Goal: Transaction & Acquisition: Download file/media

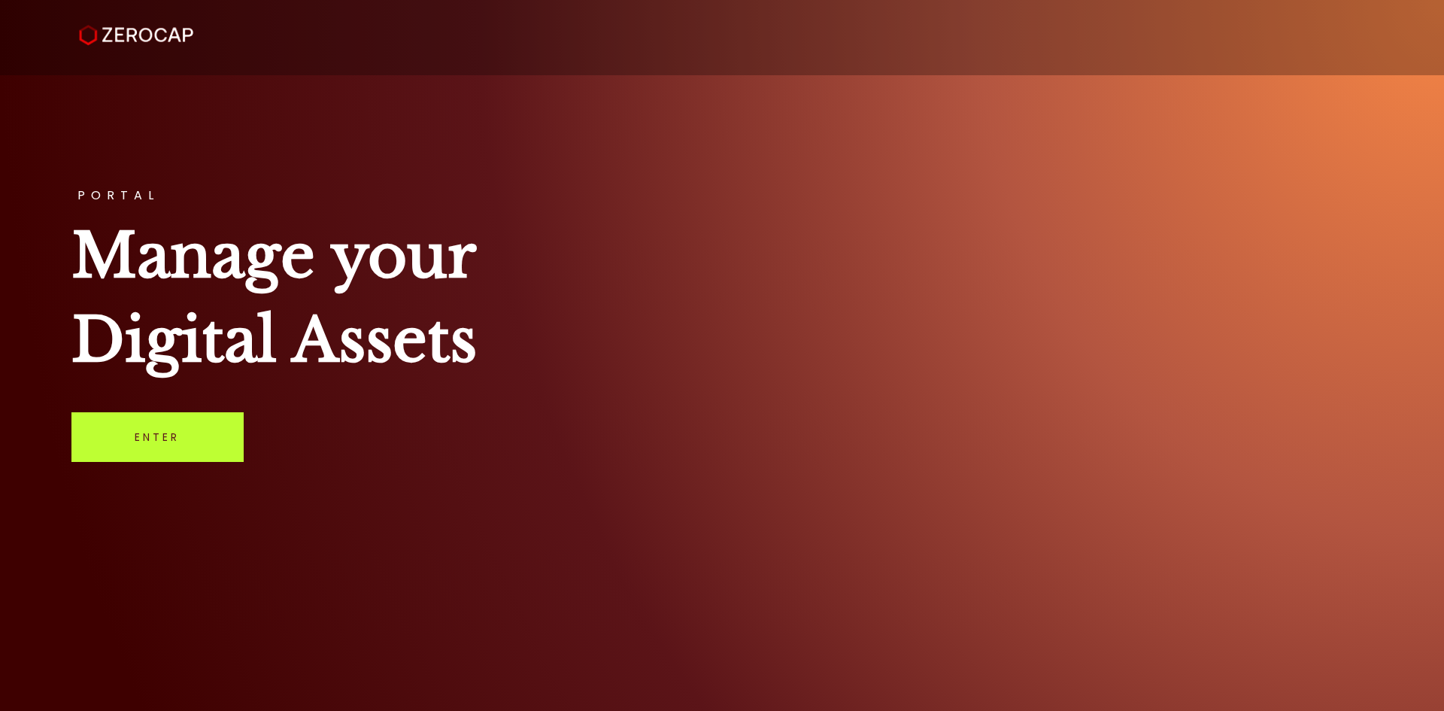
click at [167, 454] on link "Enter" at bounding box center [157, 437] width 172 height 50
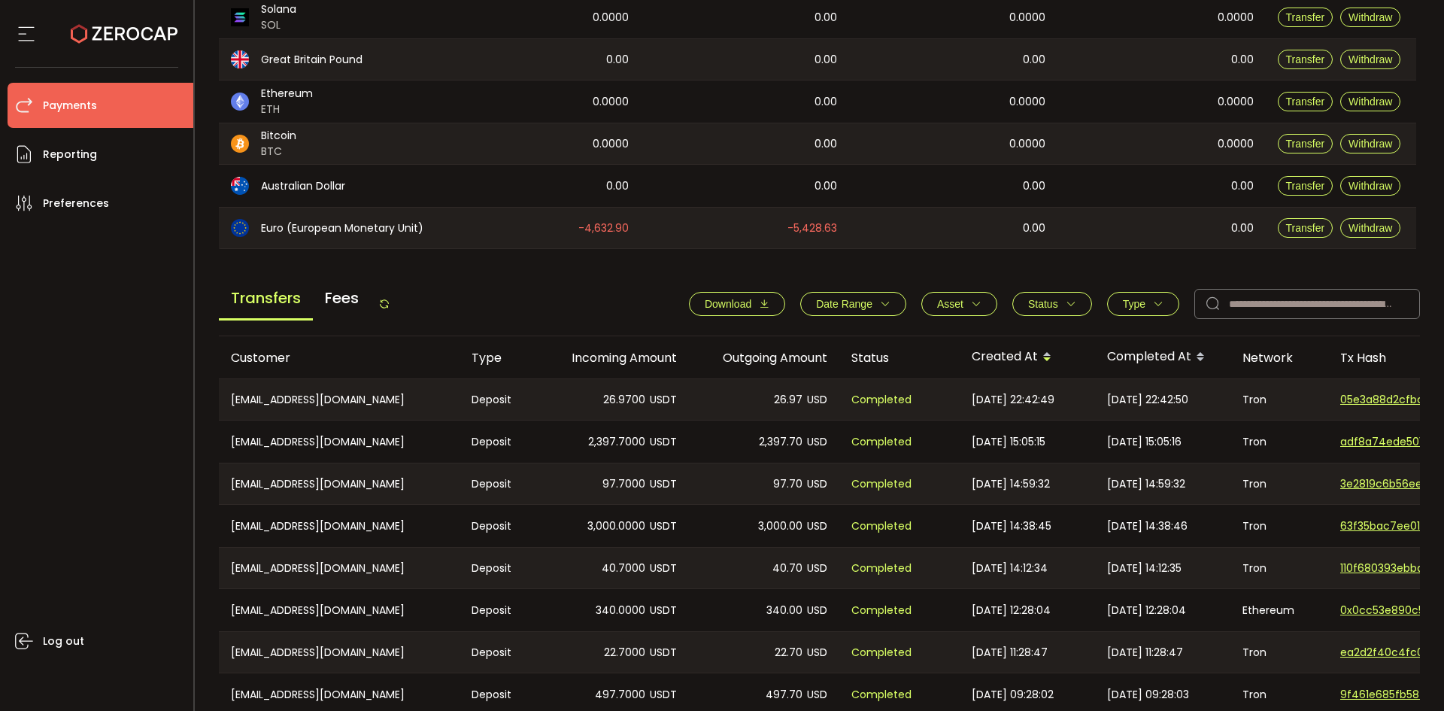
scroll to position [376, 0]
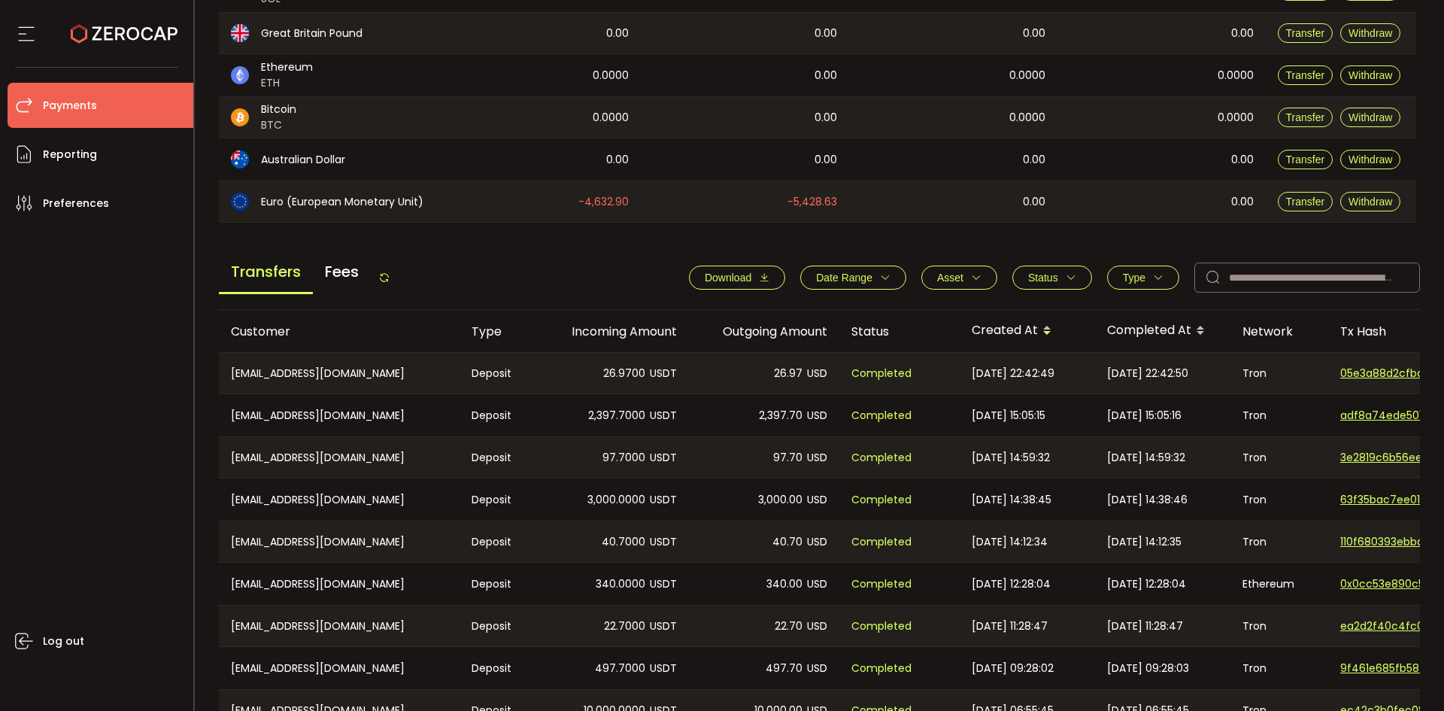
click at [751, 269] on button "Download" at bounding box center [737, 278] width 96 height 24
